Goal: Task Accomplishment & Management: Manage account settings

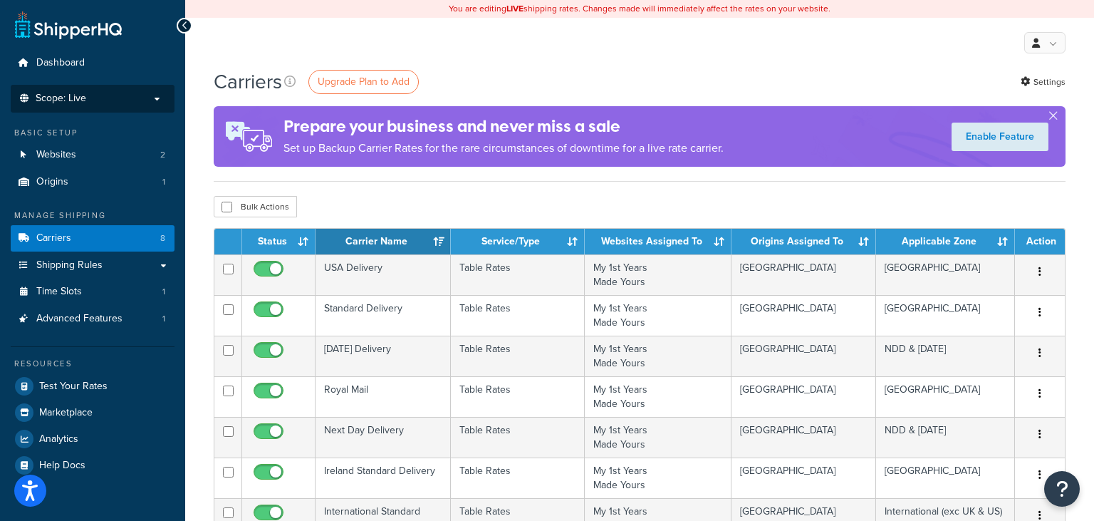
click at [133, 95] on p "Scope: Live" at bounding box center [92, 99] width 151 height 12
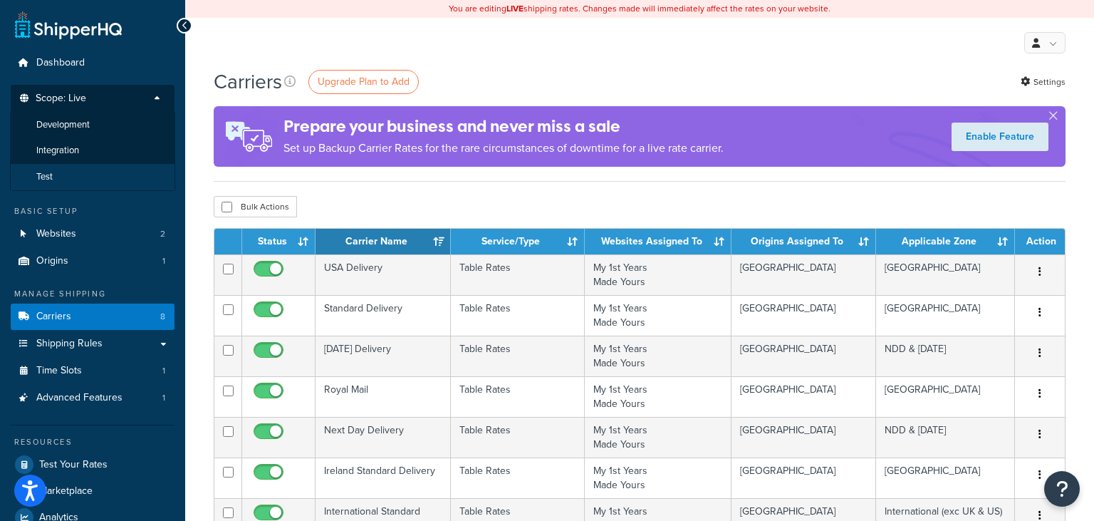
click at [74, 171] on li "Test" at bounding box center [92, 177] width 165 height 26
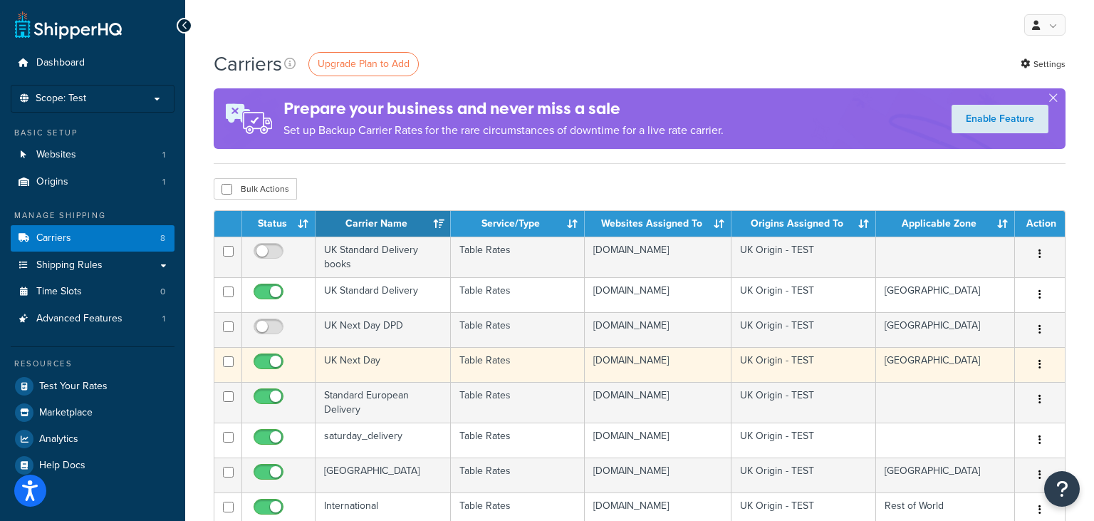
click at [400, 363] on td "UK Next Day" at bounding box center [383, 364] width 135 height 35
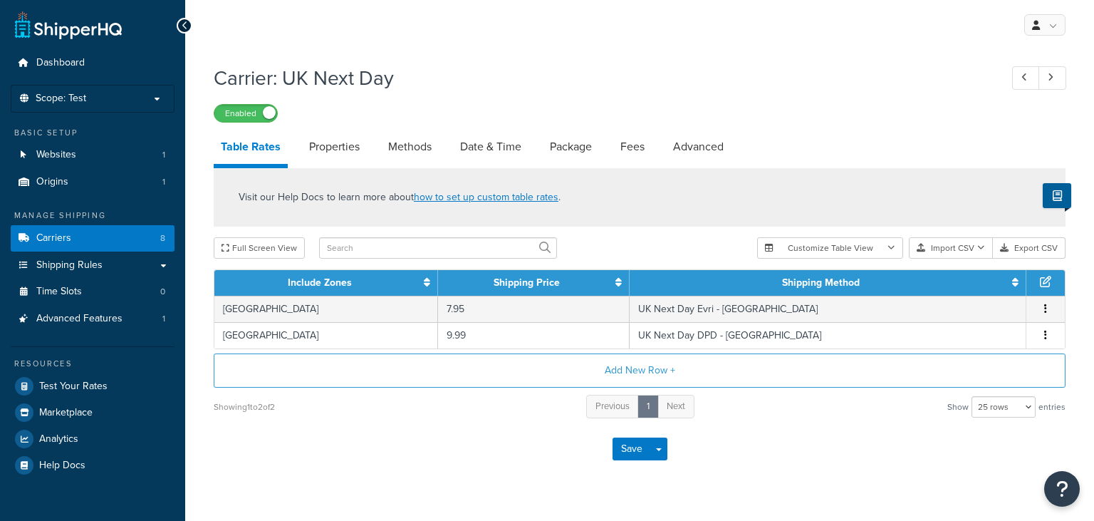
select select "25"
click at [429, 154] on link "Methods" at bounding box center [410, 147] width 58 height 34
select select "25"
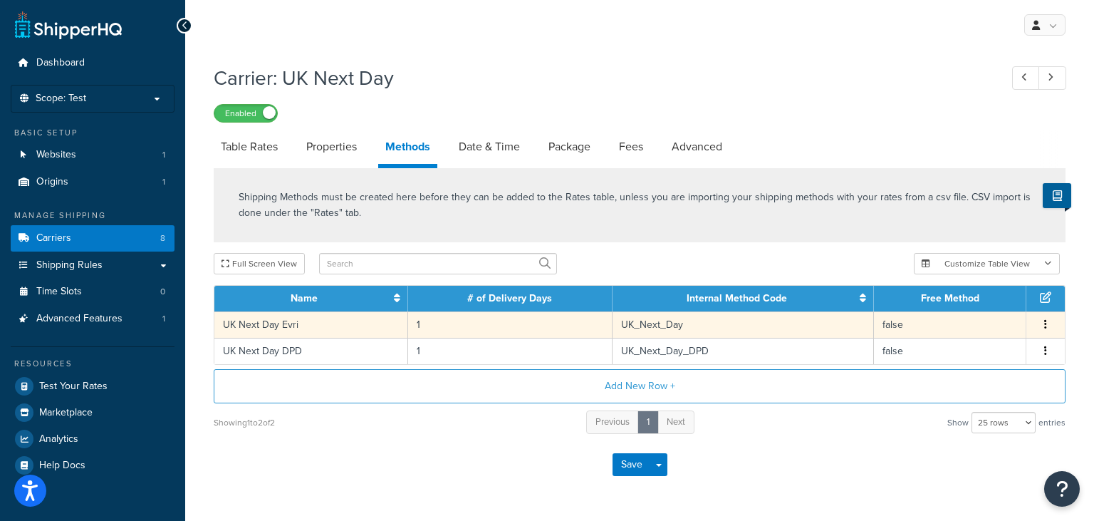
click at [1042, 327] on button "button" at bounding box center [1045, 325] width 11 height 16
click at [990, 316] on div "Edit" at bounding box center [975, 310] width 101 height 29
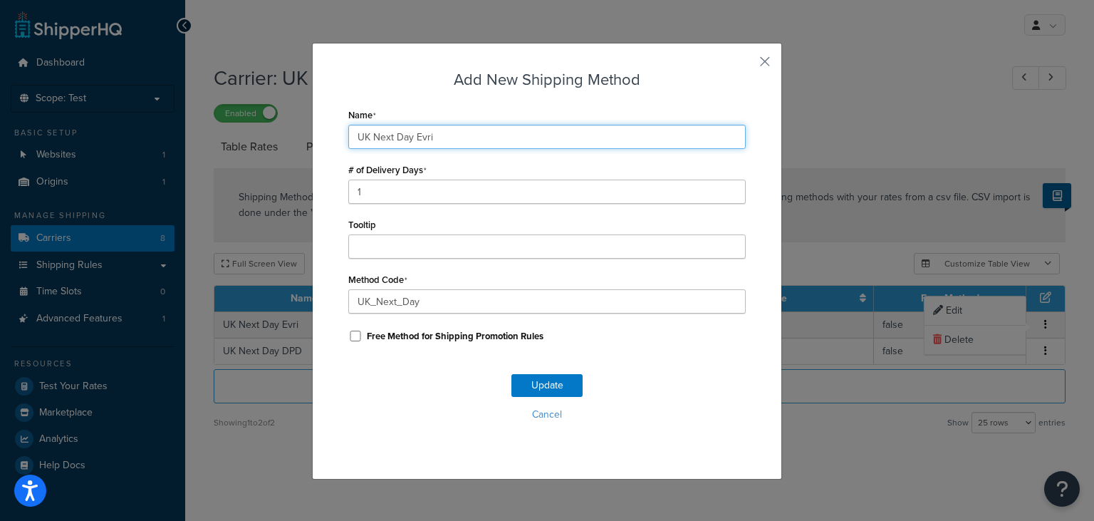
click at [488, 139] on input "UK Next Day Evri" at bounding box center [547, 137] width 398 height 24
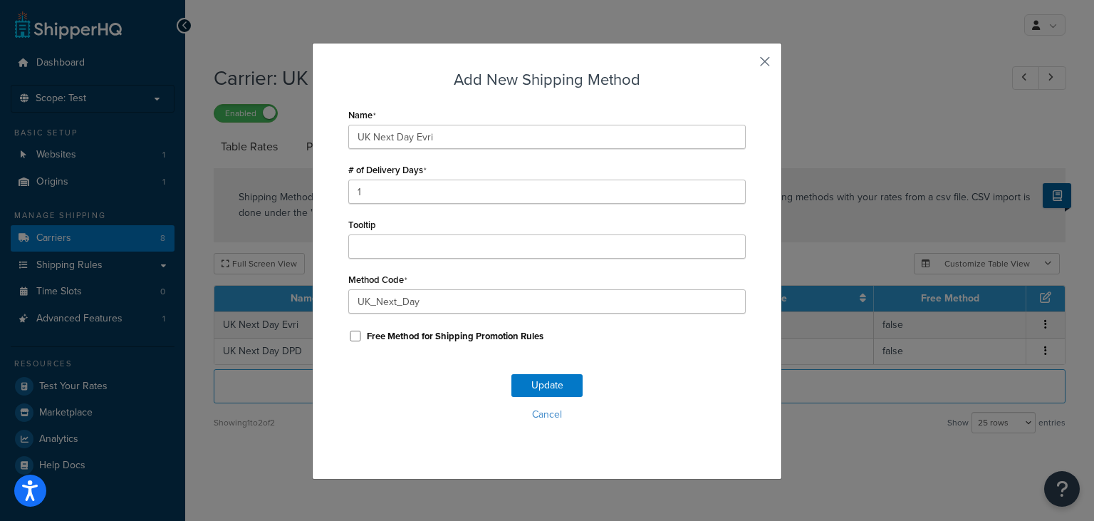
click at [746, 67] on button "button" at bounding box center [744, 67] width 4 height 4
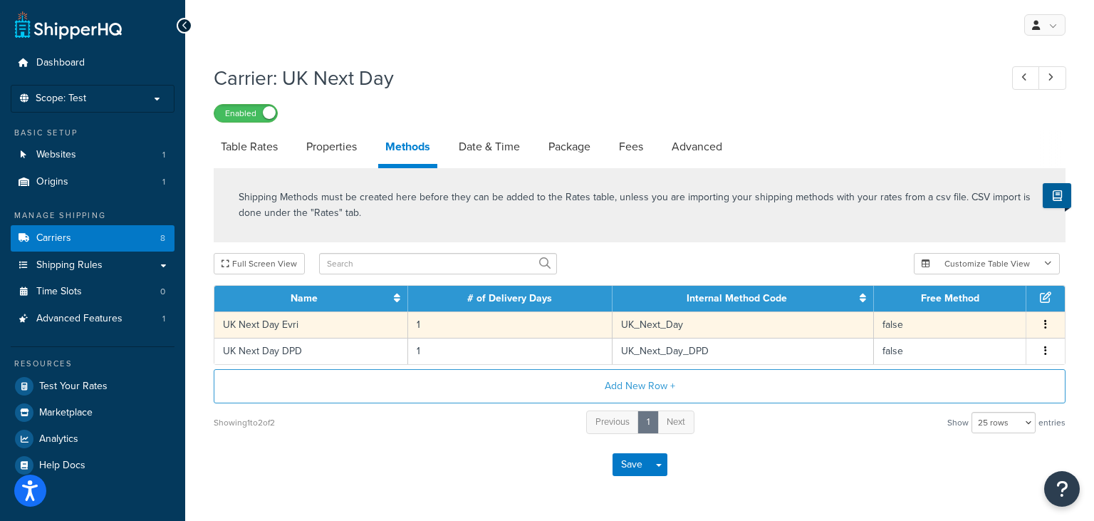
click at [1045, 326] on button "button" at bounding box center [1045, 325] width 11 height 16
click at [995, 317] on div "Edit" at bounding box center [975, 310] width 101 height 29
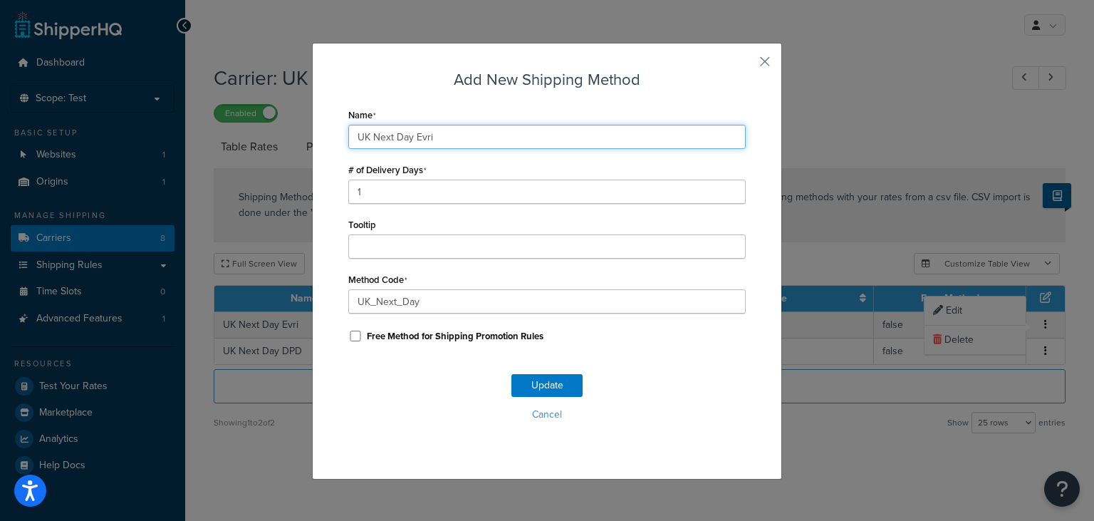
click at [419, 147] on input "UK Next Day Evri" at bounding box center [547, 137] width 398 height 24
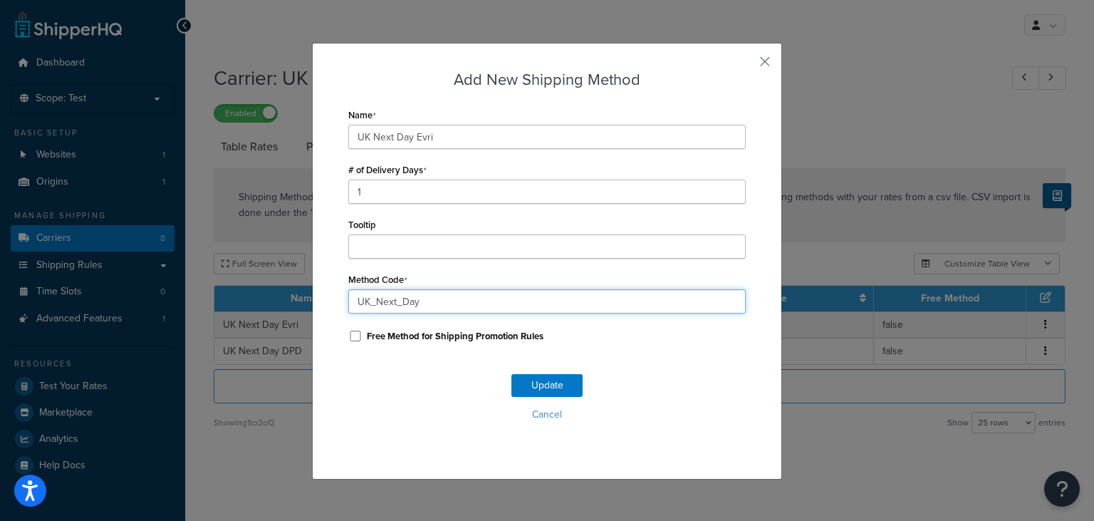
click at [549, 301] on input "UK_Next_Day" at bounding box center [547, 301] width 398 height 24
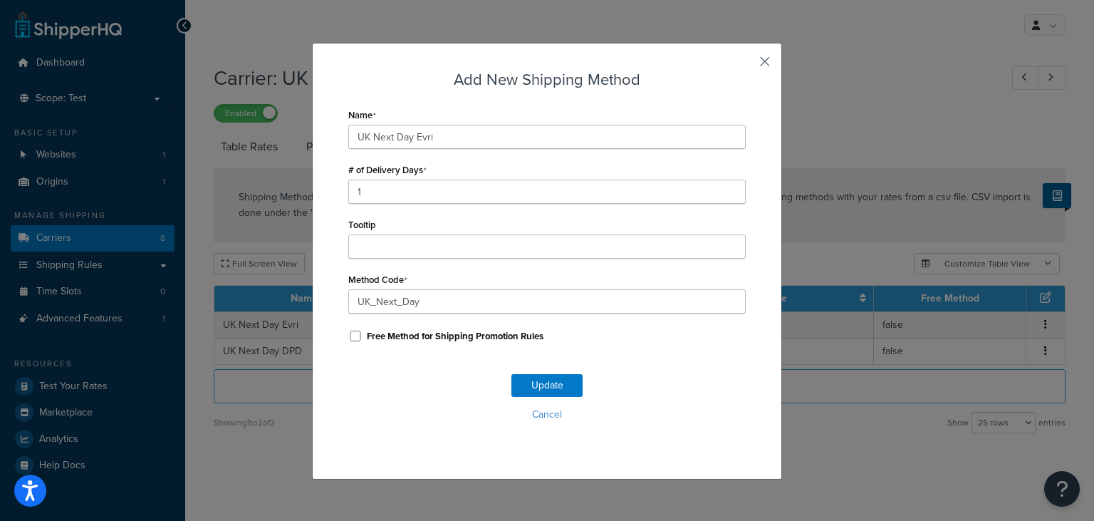
click at [746, 65] on button "button" at bounding box center [744, 67] width 4 height 4
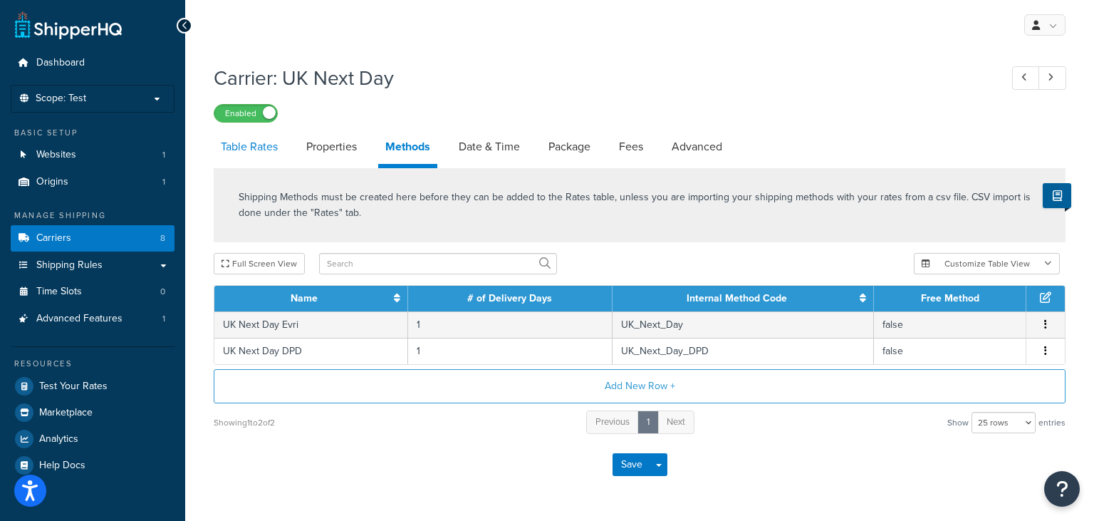
click at [259, 151] on link "Table Rates" at bounding box center [249, 147] width 71 height 34
select select "25"
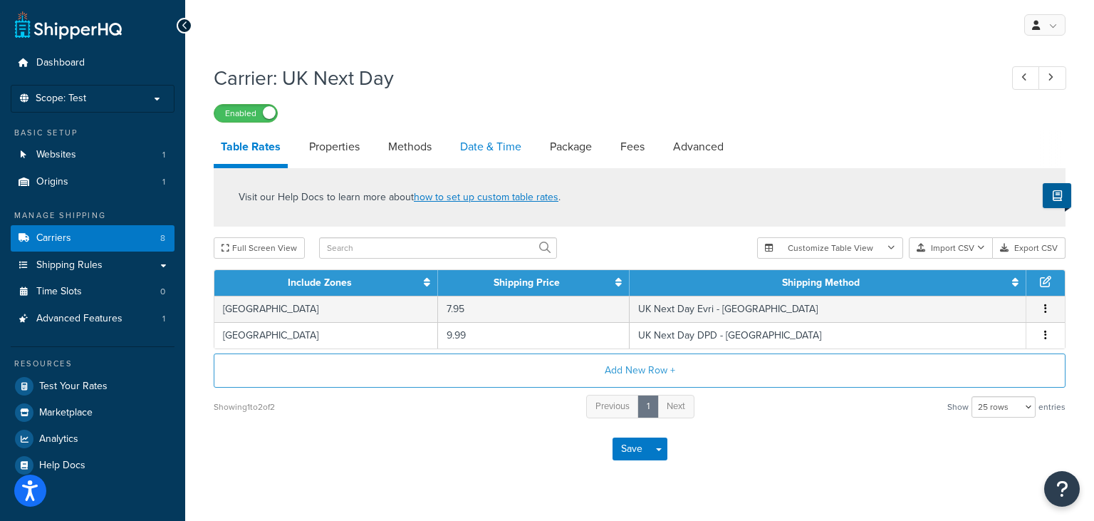
click at [479, 142] on link "Date & Time" at bounding box center [491, 147] width 76 height 34
select select "yMd"
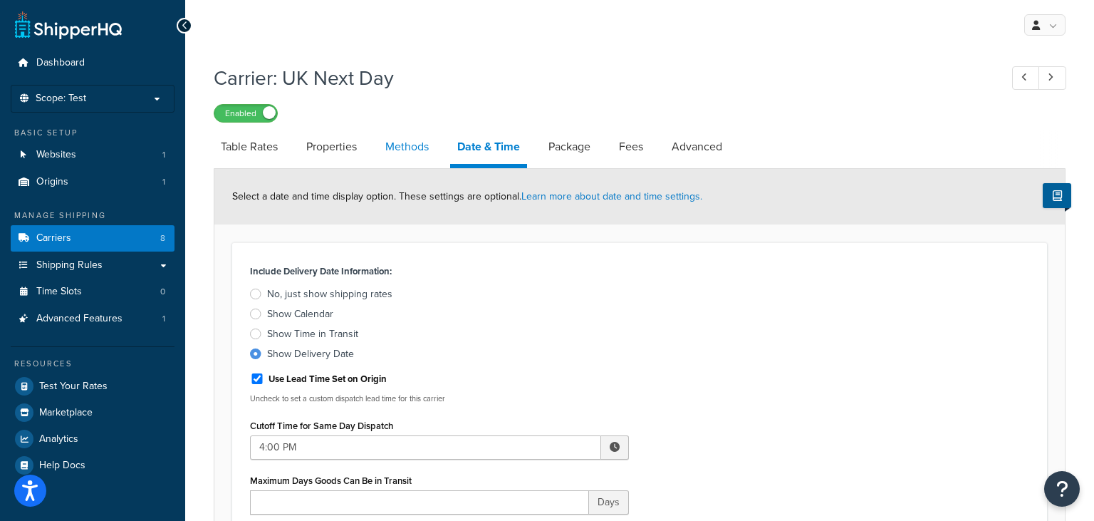
click at [409, 151] on link "Methods" at bounding box center [407, 147] width 58 height 34
select select "25"
